Goal: Information Seeking & Learning: Understand process/instructions

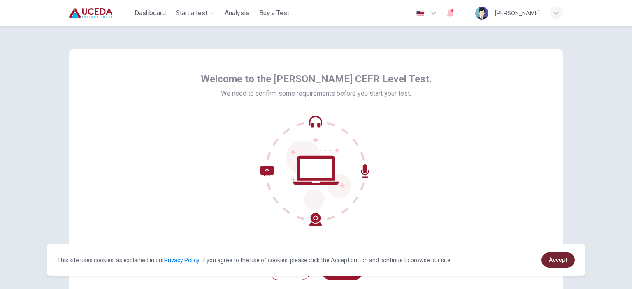
click at [561, 258] on span "Accept" at bounding box center [558, 260] width 19 height 7
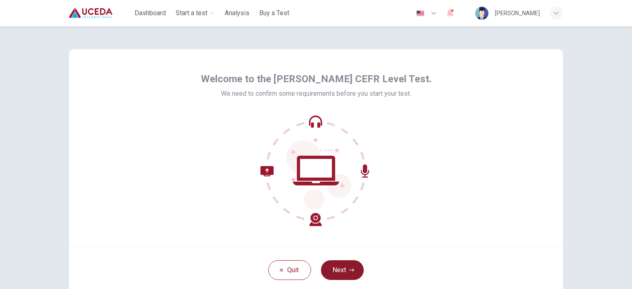
click at [331, 276] on button "Next" at bounding box center [342, 270] width 43 height 20
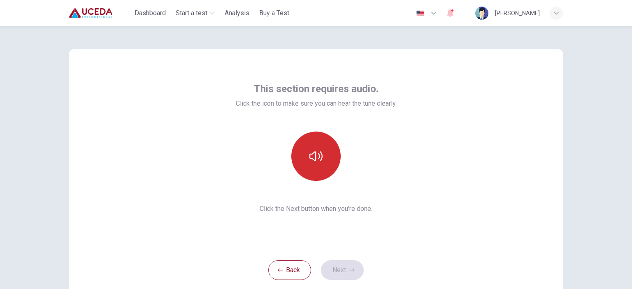
click at [309, 160] on icon "button" at bounding box center [315, 156] width 13 height 13
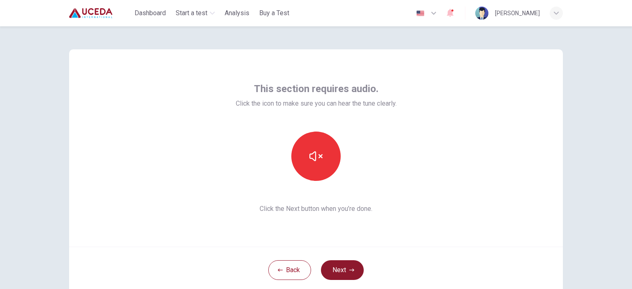
click at [342, 269] on button "Next" at bounding box center [342, 270] width 43 height 20
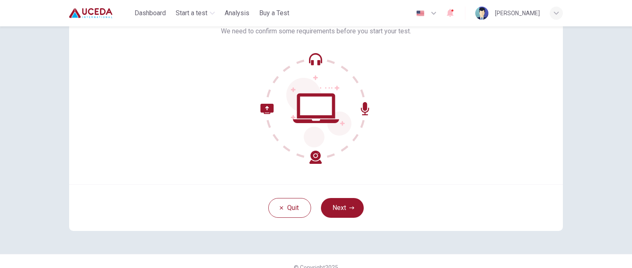
scroll to position [64, 0]
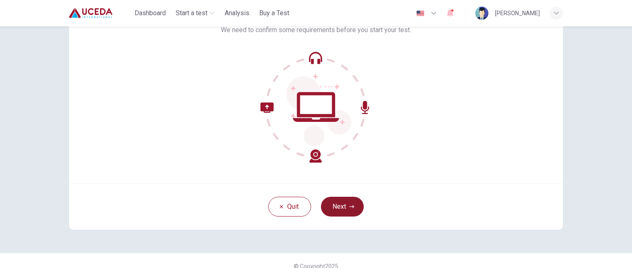
click at [336, 197] on button "Next" at bounding box center [342, 207] width 43 height 20
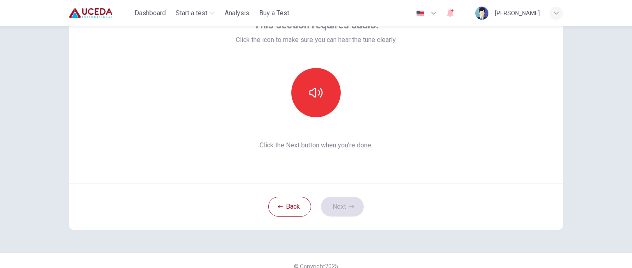
click at [304, 67] on div "This section requires audio. Click the icon to make sure you can hear the tune …" at bounding box center [316, 85] width 161 height 132
drag, startPoint x: 311, startPoint y: 79, endPoint x: 304, endPoint y: 67, distance: 13.3
click at [304, 67] on div "This section requires audio. Click the icon to make sure you can hear the tune …" at bounding box center [316, 85] width 161 height 132
click at [310, 86] on icon "button" at bounding box center [315, 92] width 13 height 13
click at [336, 207] on button "Next" at bounding box center [342, 207] width 43 height 20
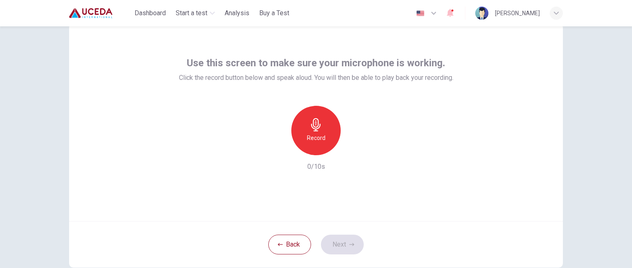
scroll to position [22, 0]
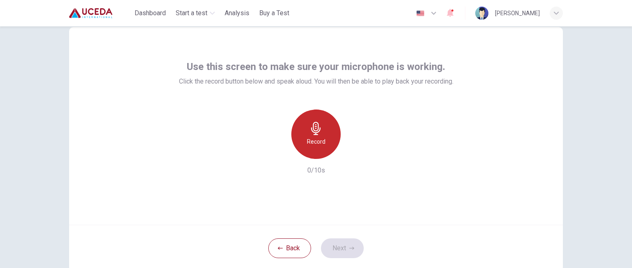
click at [316, 126] on icon "button" at bounding box center [315, 128] width 9 height 13
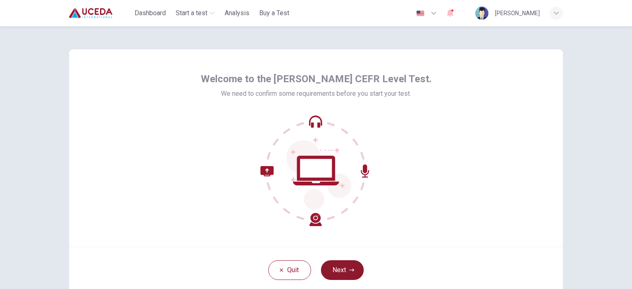
click at [335, 266] on button "Next" at bounding box center [342, 270] width 43 height 20
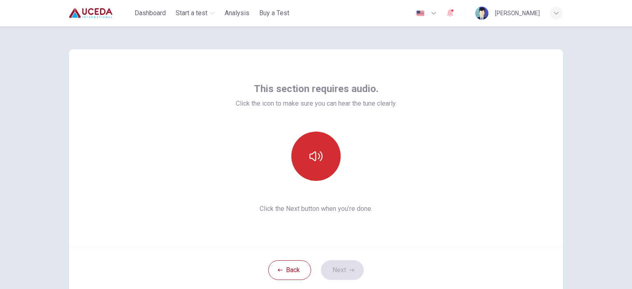
click at [323, 164] on button "button" at bounding box center [315, 156] width 49 height 49
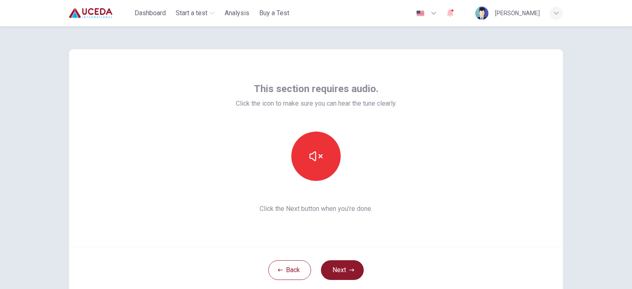
click at [329, 269] on button "Next" at bounding box center [342, 270] width 43 height 20
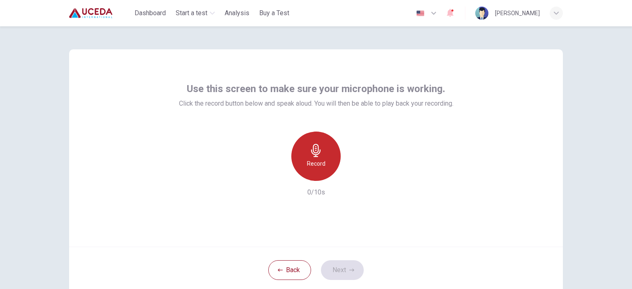
click at [312, 146] on icon "button" at bounding box center [315, 150] width 13 height 13
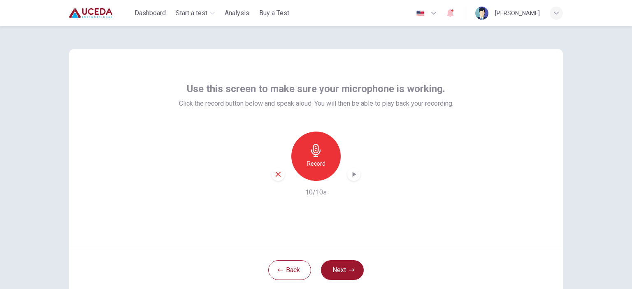
click at [350, 174] on icon "button" at bounding box center [354, 174] width 8 height 8
click at [276, 172] on icon "button" at bounding box center [278, 174] width 5 height 5
click at [342, 264] on button "Next" at bounding box center [342, 270] width 43 height 20
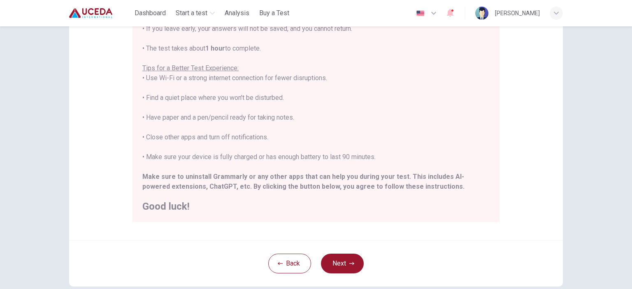
scroll to position [125, 0]
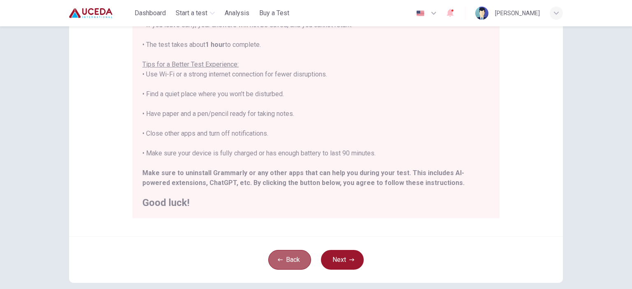
click at [283, 259] on button "Back" at bounding box center [289, 260] width 43 height 20
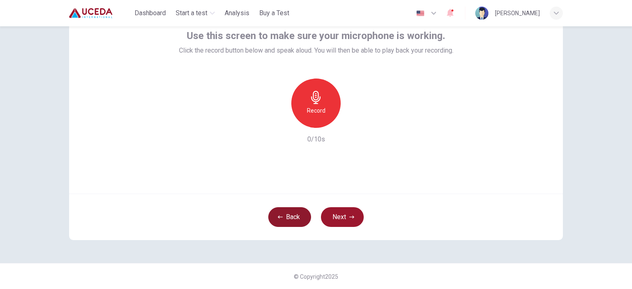
click at [287, 220] on button "Back" at bounding box center [289, 217] width 43 height 20
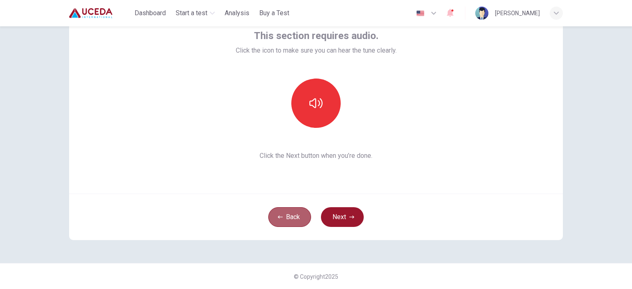
click at [287, 220] on button "Back" at bounding box center [289, 217] width 43 height 20
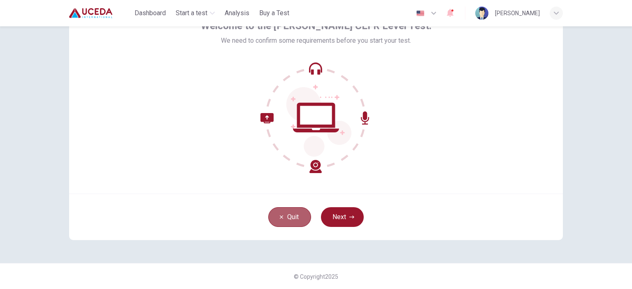
click at [297, 216] on button "Quit" at bounding box center [289, 217] width 43 height 20
